Goal: Information Seeking & Learning: Find specific fact

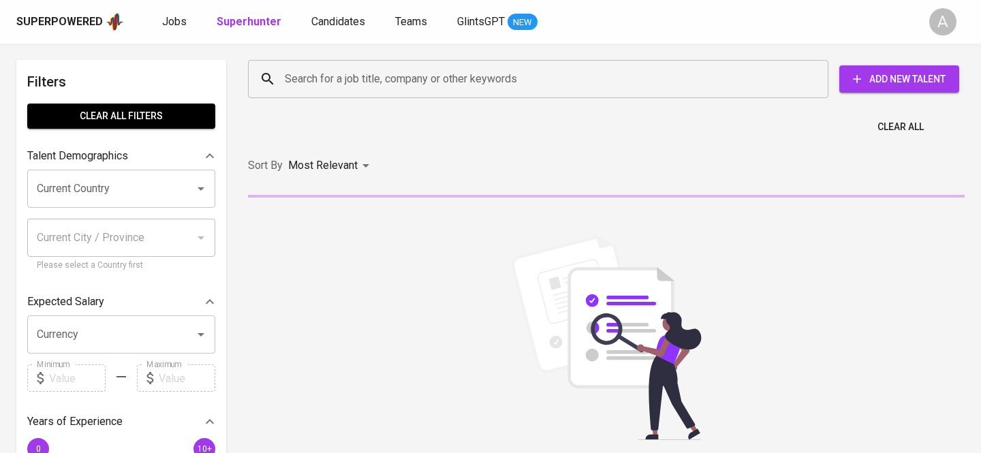
click at [447, 72] on input "Search for a job title, company or other keywords" at bounding box center [541, 79] width 521 height 26
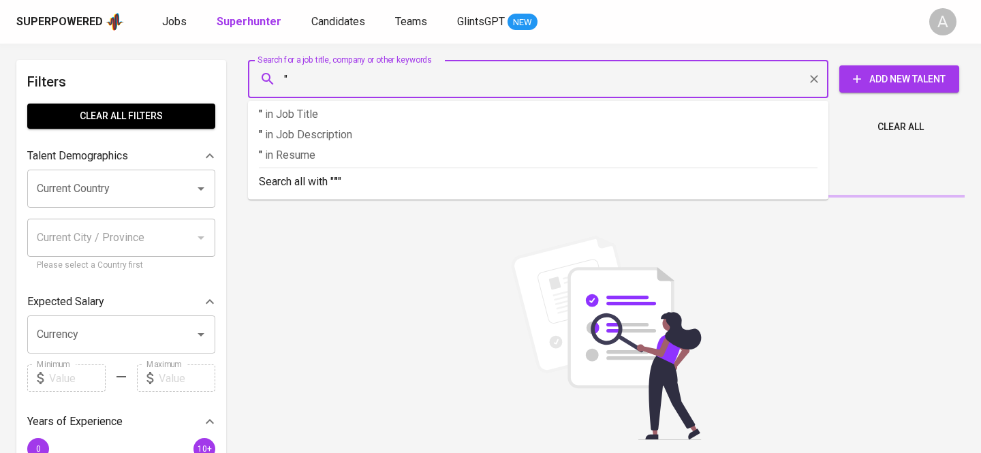
paste input "[URL][DOMAIN_NAME]"
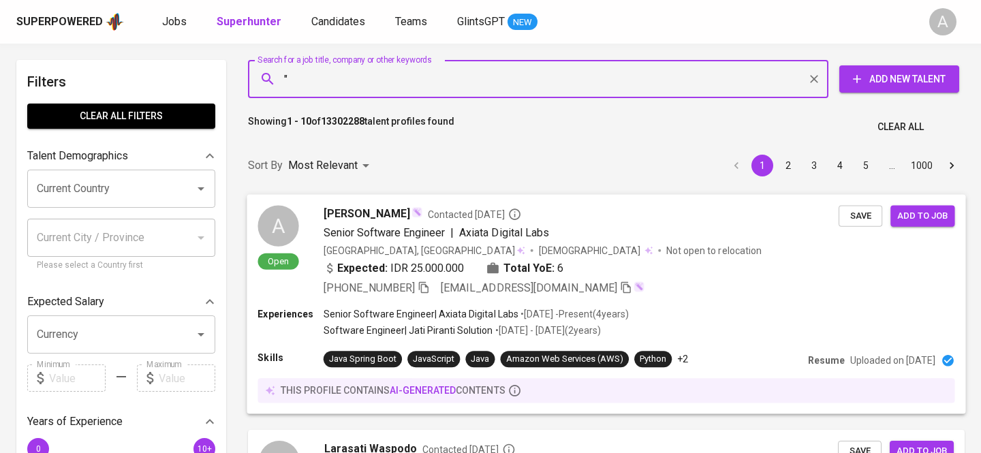
paste input "[URL][DOMAIN_NAME]"
paste input "[PERSON_NAME],"
paste input "[EMAIL_ADDRESS][DOMAIN_NAME]"
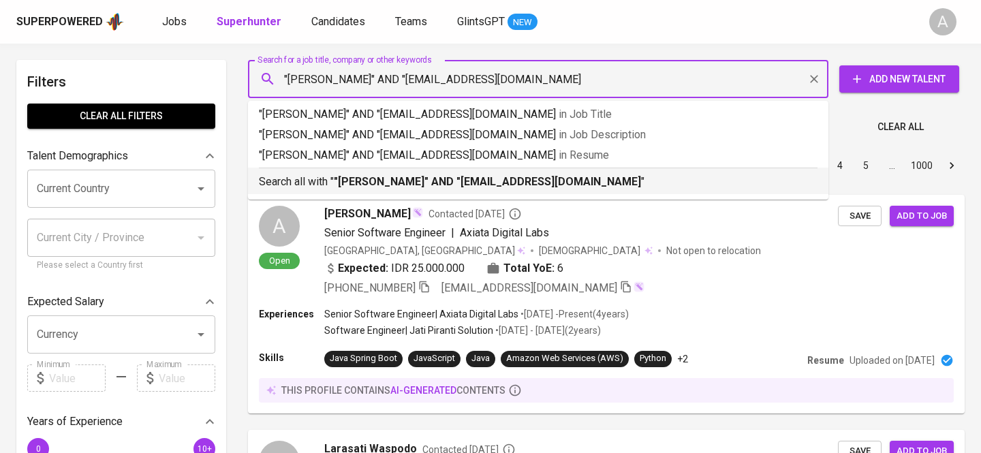
type input ""[PERSON_NAME]" AND "[EMAIL_ADDRESS][DOMAIN_NAME]""
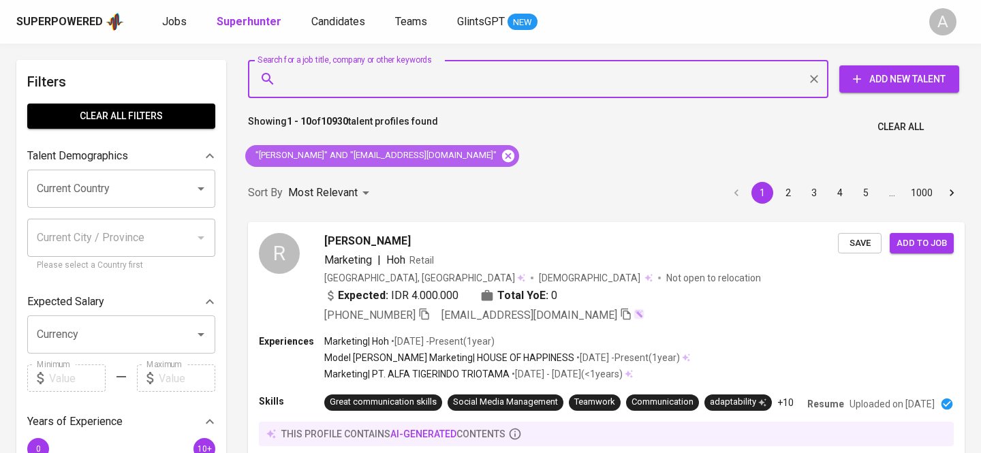
click at [502, 160] on icon at bounding box center [508, 155] width 12 height 12
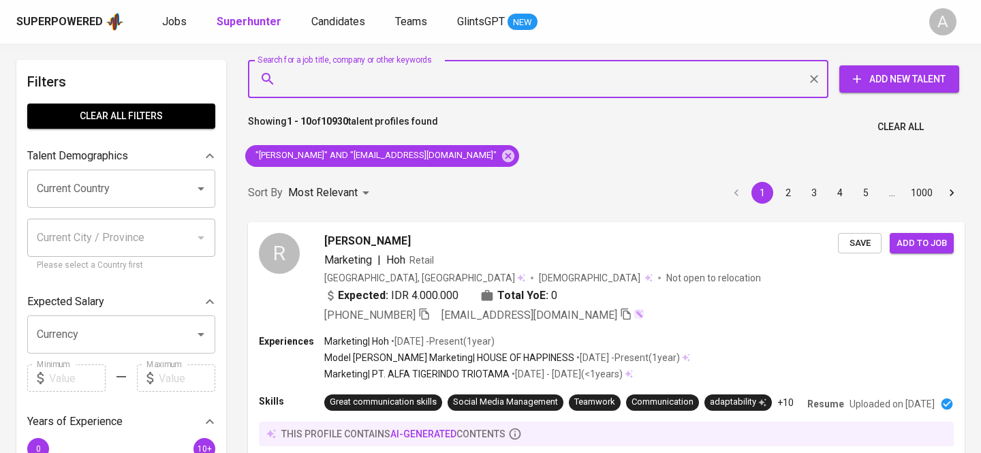
click at [354, 78] on input "Search for a job title, company or other keywords" at bounding box center [541, 79] width 521 height 26
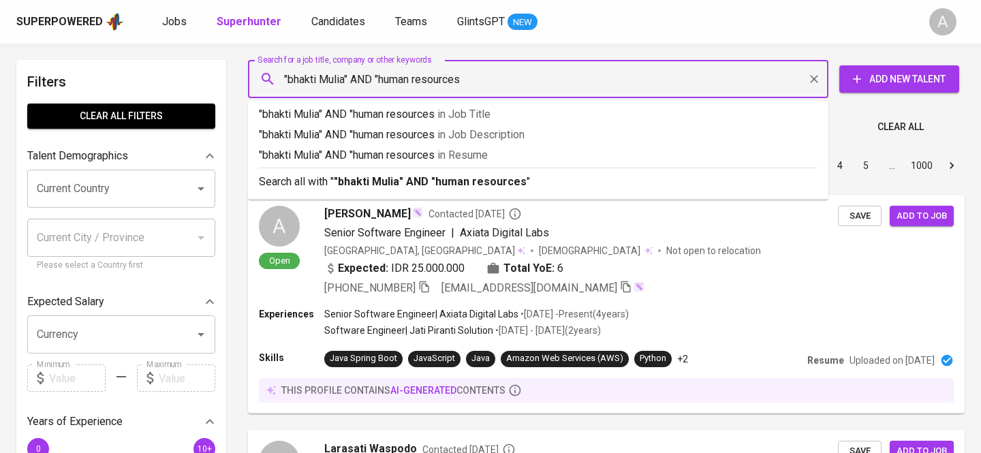
type input ""bhakti Mulia" AND "human resources""
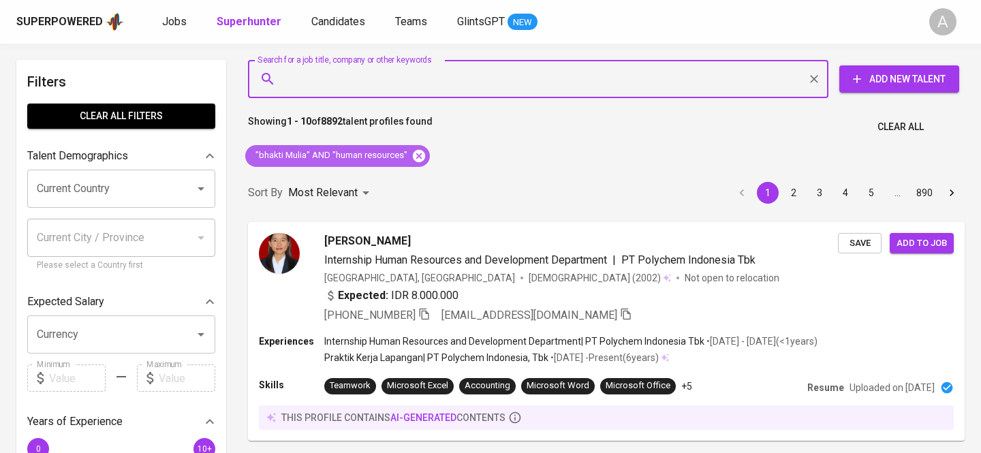
click at [418, 151] on icon at bounding box center [419, 155] width 12 height 12
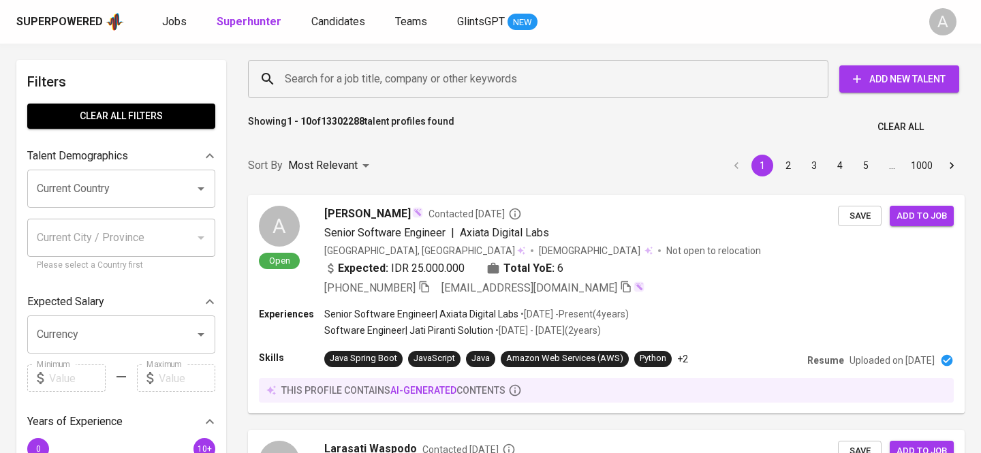
click at [347, 82] on input "Search for a job title, company or other keywords" at bounding box center [541, 79] width 521 height 26
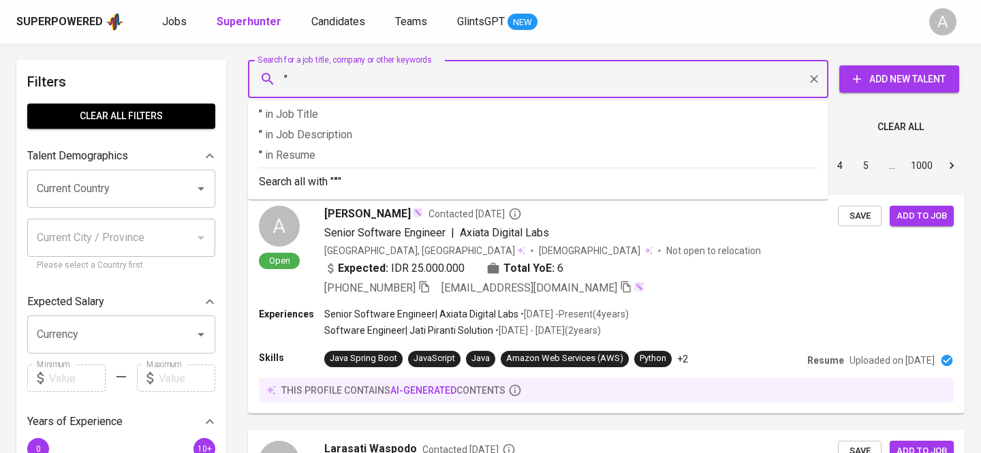
paste input "Intan [PERSON_NAME] Kusuma"
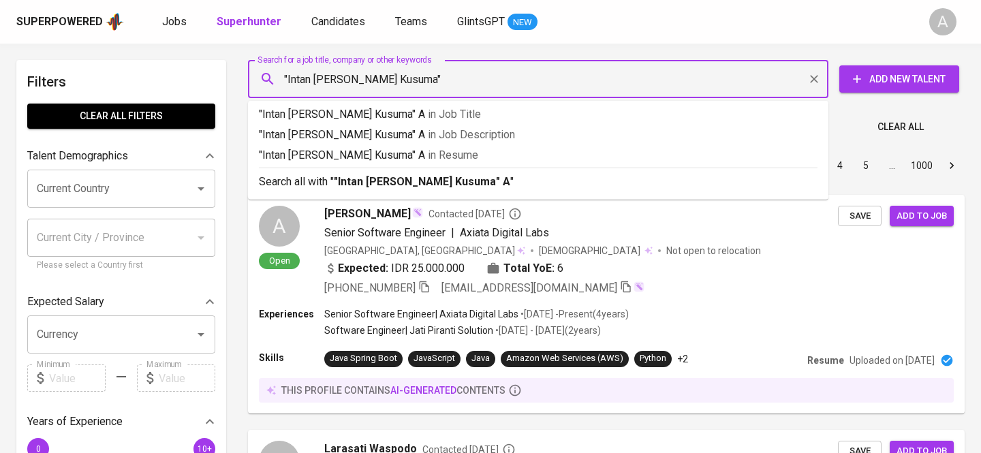
type input ""Intan [PERSON_NAME] Kusuma""
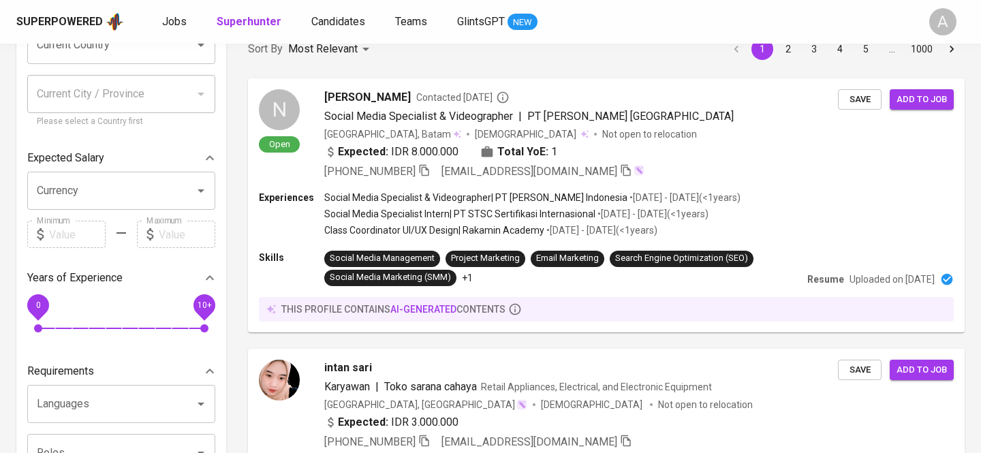
scroll to position [301, 0]
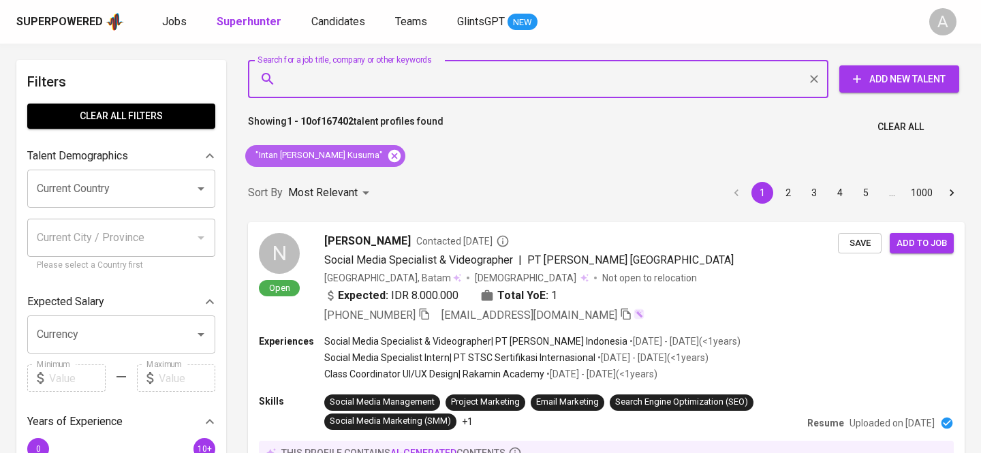
click at [387, 153] on icon at bounding box center [394, 156] width 15 height 15
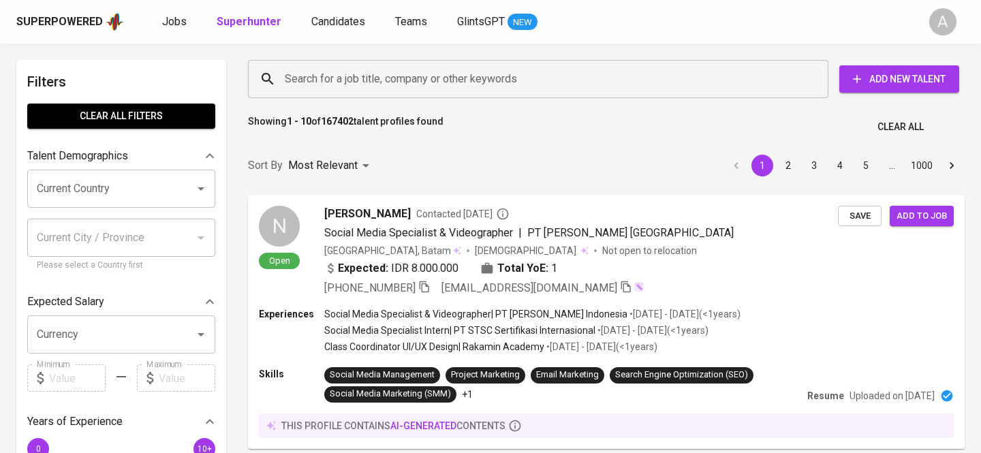
click at [311, 83] on input "Search for a job title, company or other keywords" at bounding box center [541, 79] width 521 height 26
click at [314, 77] on input "Search for a job title, company or other keywords" at bounding box center [541, 79] width 521 height 26
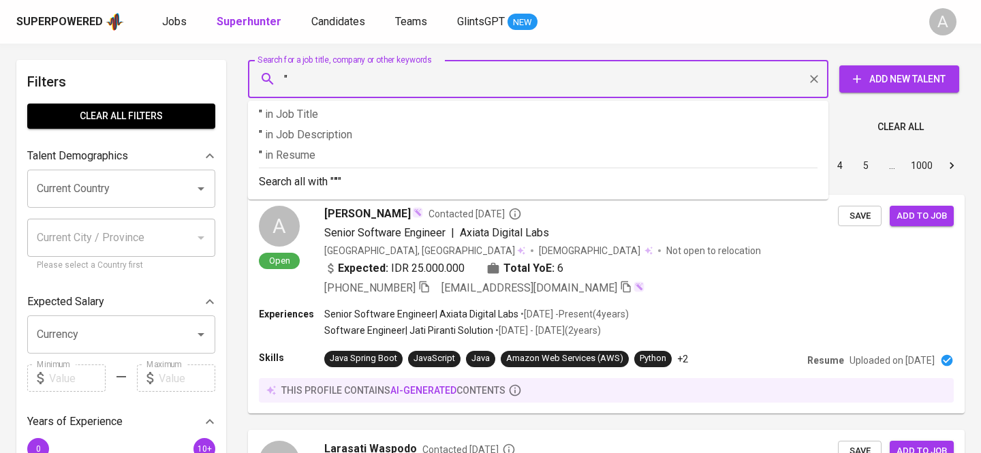
paste input "respati.rekrutmen@Gmail.com"
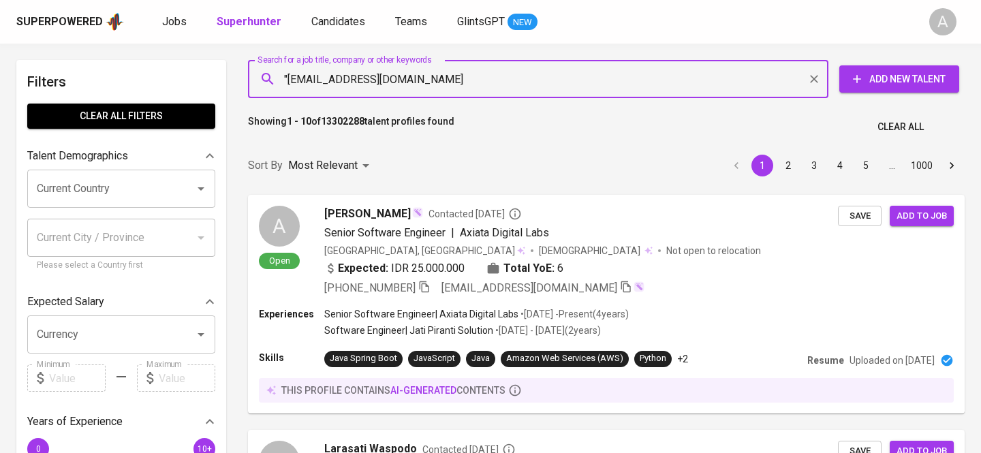
type input ""respati.rekrutmen@Gmail.com""
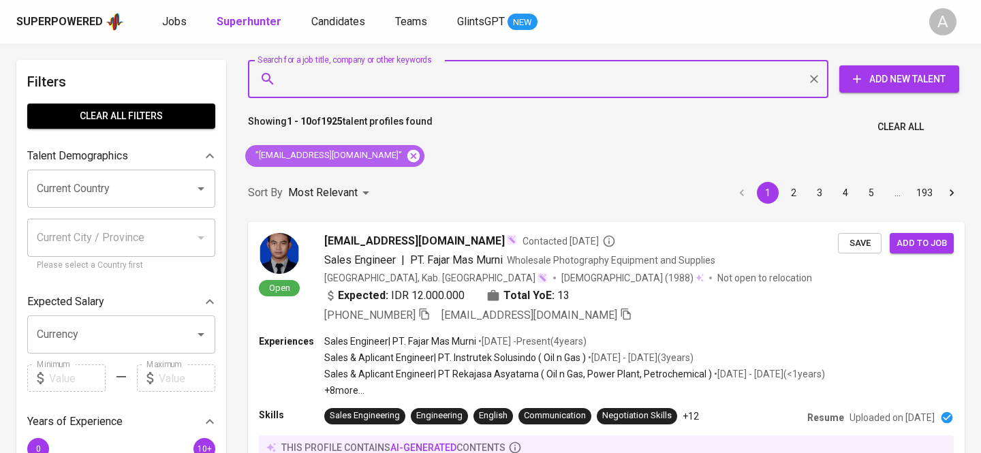
click at [408, 150] on icon at bounding box center [414, 155] width 12 height 12
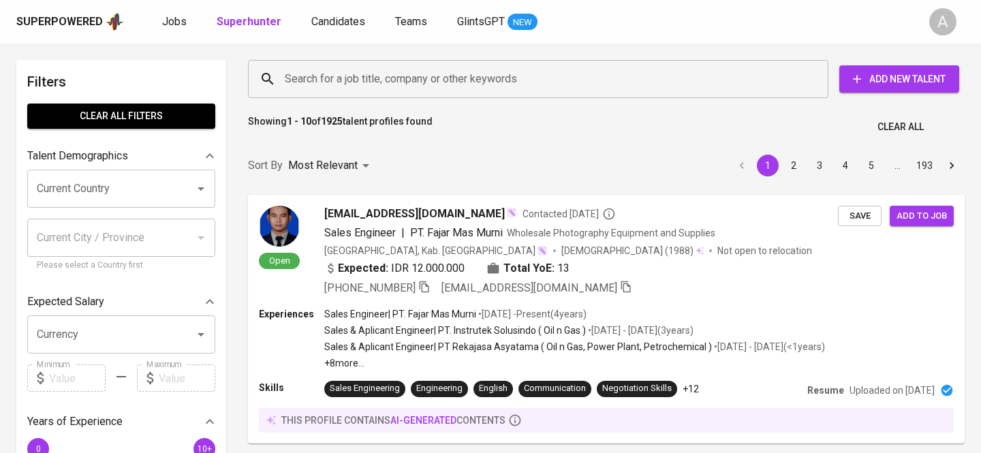
click at [362, 79] on input "Search for a job title, company or other keywords" at bounding box center [541, 79] width 521 height 26
click at [348, 80] on input "Search for a job title, company or other keywords" at bounding box center [541, 79] width 521 height 26
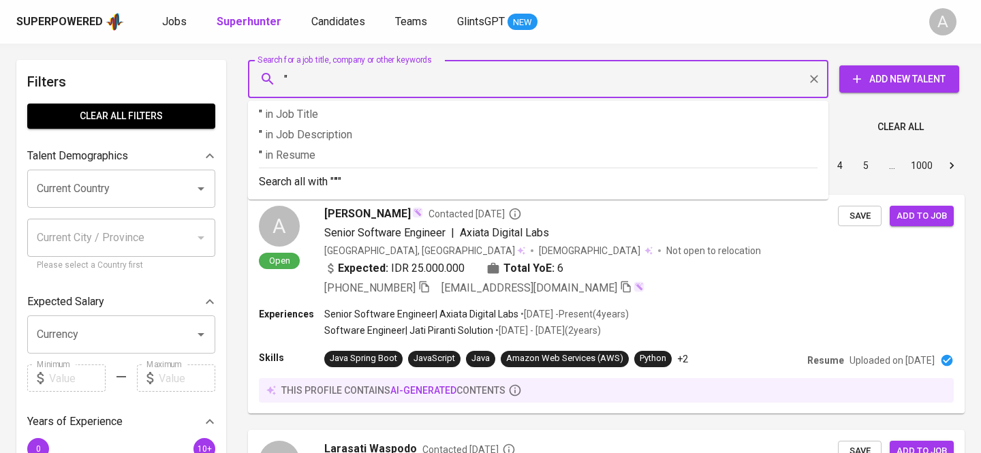
paste input "Annisa Maharani"
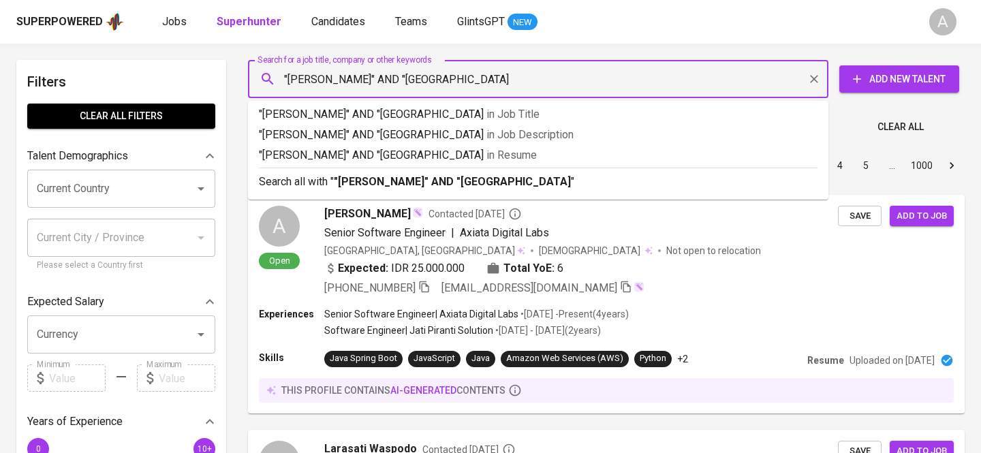
type input ""Annisa Maharani" AND "Universitas Esa Unggul""
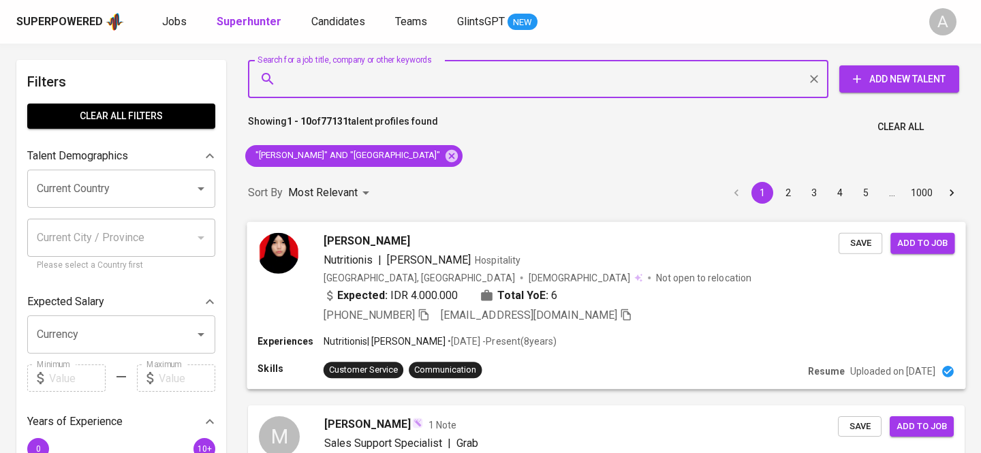
click at [676, 310] on div "+62 857-1114-7470 niisa_icha@yahoo.co.id" at bounding box center [581, 315] width 515 height 16
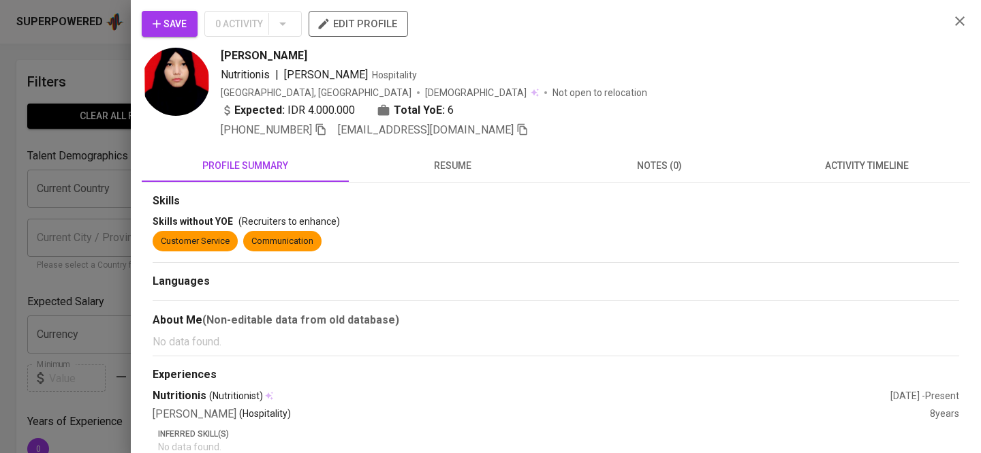
click at [954, 19] on icon "button" at bounding box center [960, 21] width 16 height 16
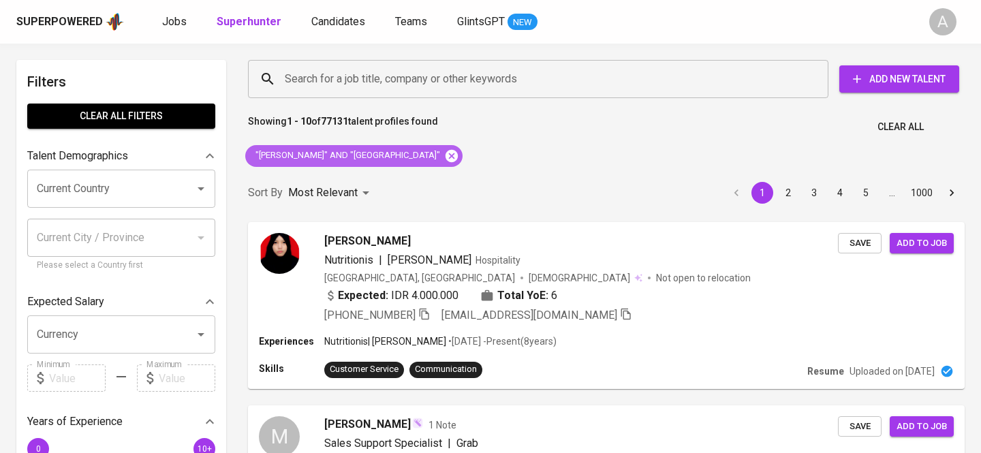
click at [453, 155] on icon at bounding box center [452, 155] width 12 height 12
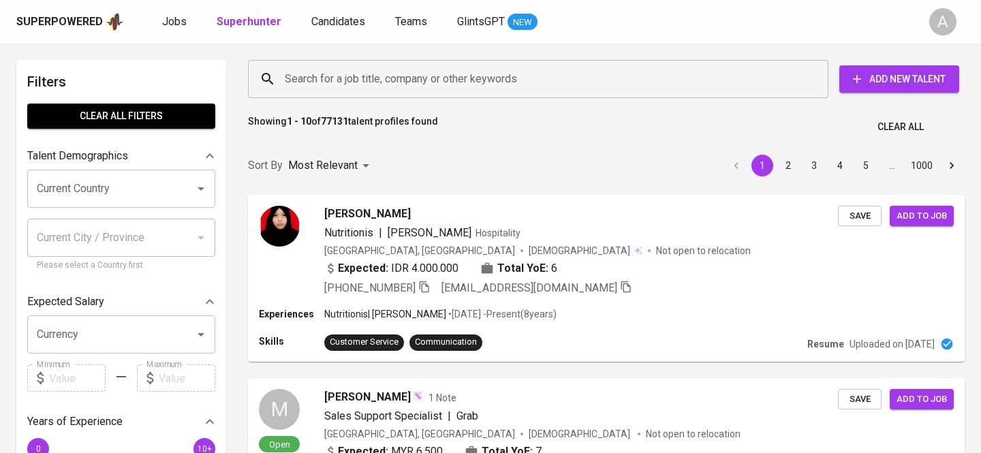
click at [371, 84] on input "Search for a job title, company or other keywords" at bounding box center [541, 79] width 521 height 26
click at [365, 76] on input "Search for a job title, company or other keywords" at bounding box center [541, 79] width 521 height 26
click at [352, 80] on input "Search for a job title, company or other keywords" at bounding box center [541, 79] width 521 height 26
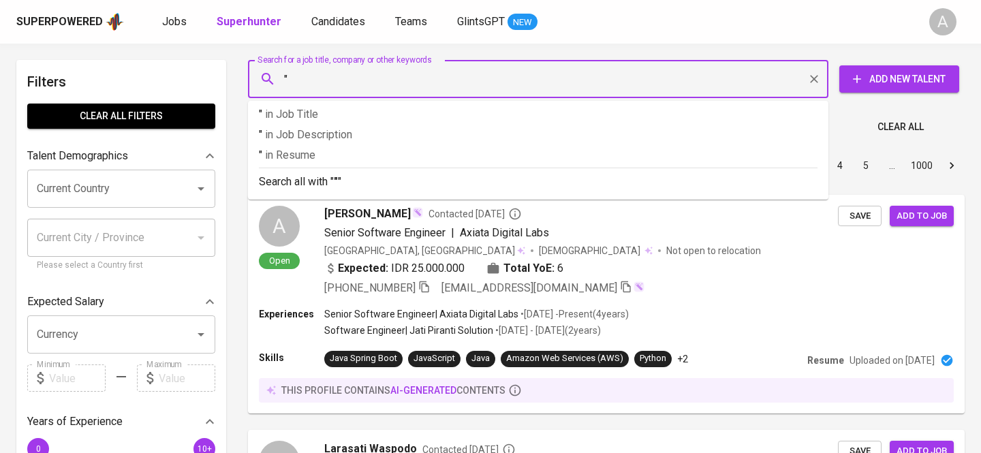
paste input "Tasya Tabriza"
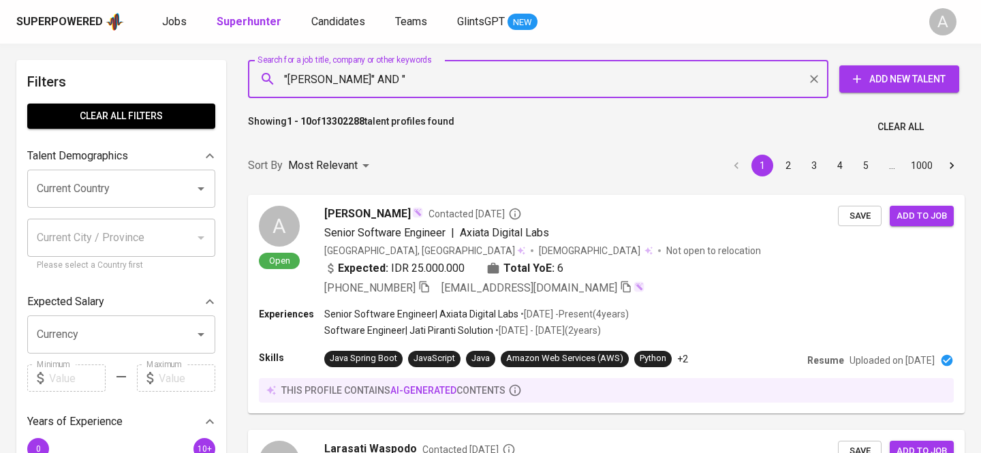
paste input "tasya.tabriza@gmail.com"
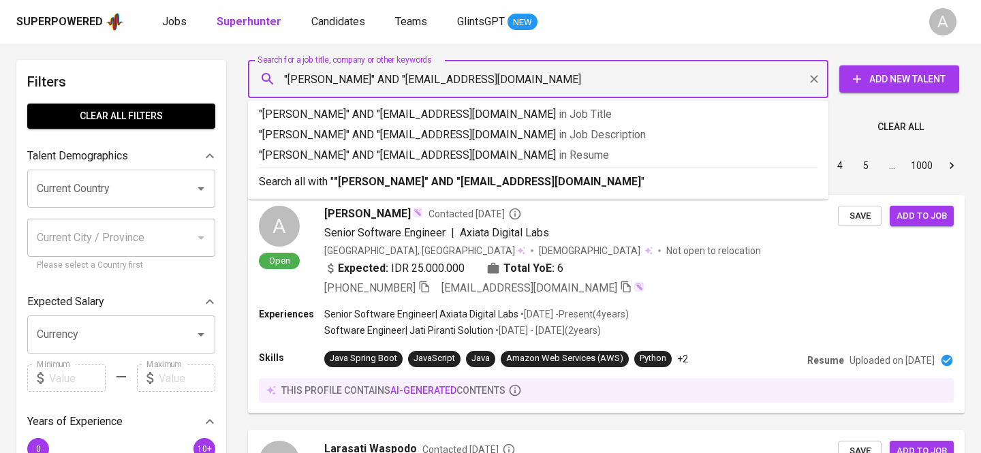
type input ""Tasya Tabriza" AND "tasya.tabriza@gmail.com""
